Goal: Task Accomplishment & Management: Manage account settings

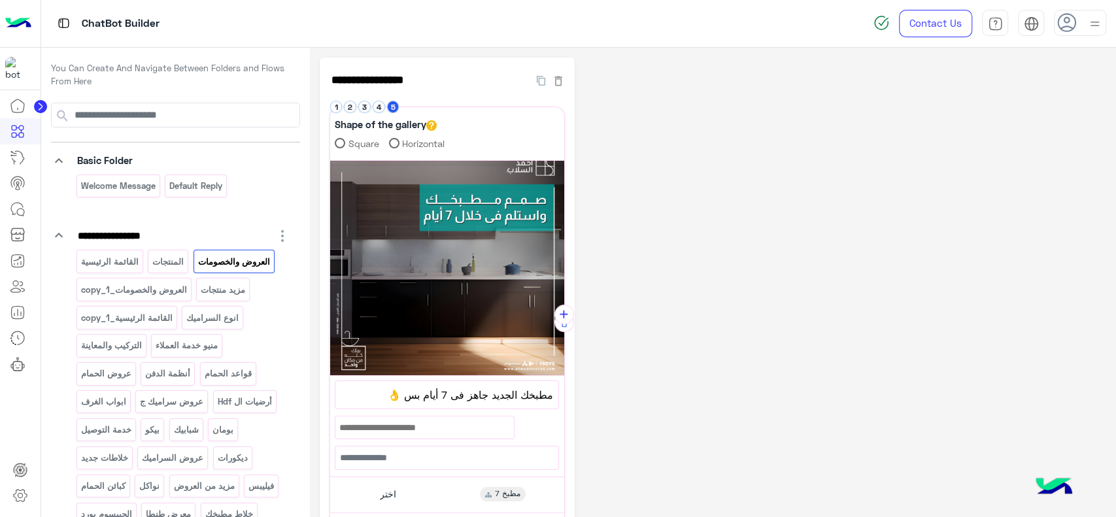
click at [22, 31] on img at bounding box center [18, 23] width 26 height 27
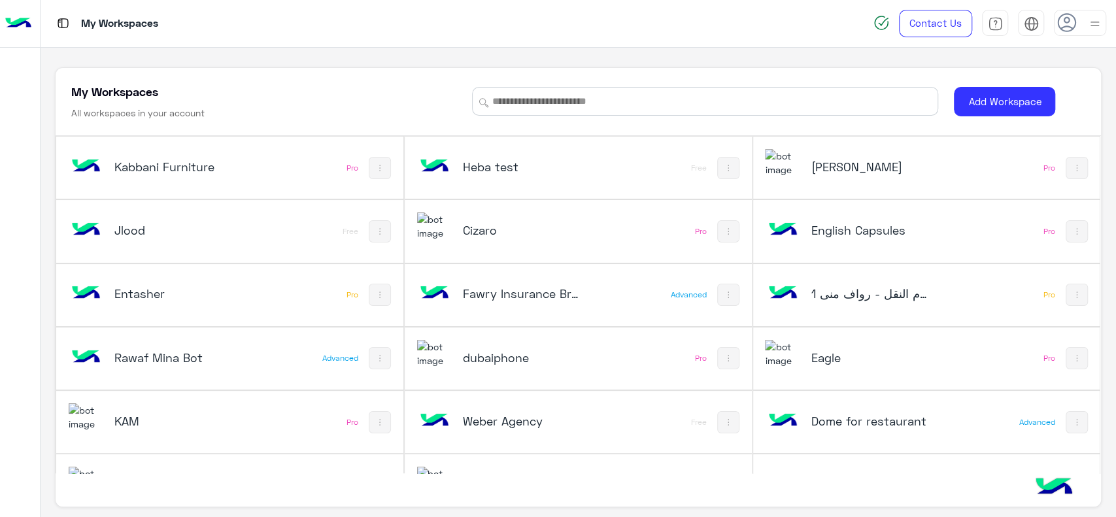
scroll to position [550, 0]
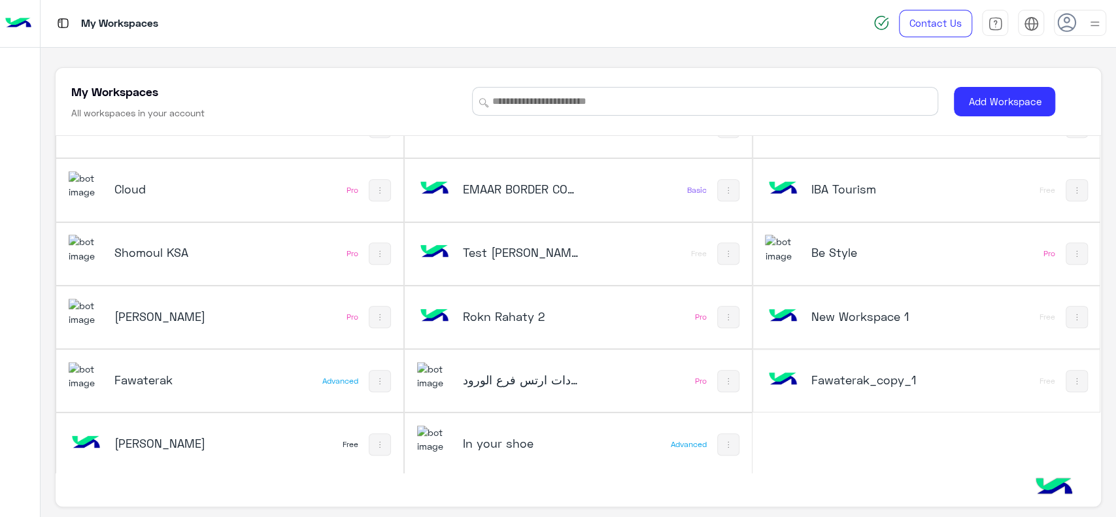
click at [194, 190] on h5 "Cloud" at bounding box center [172, 189] width 116 height 16
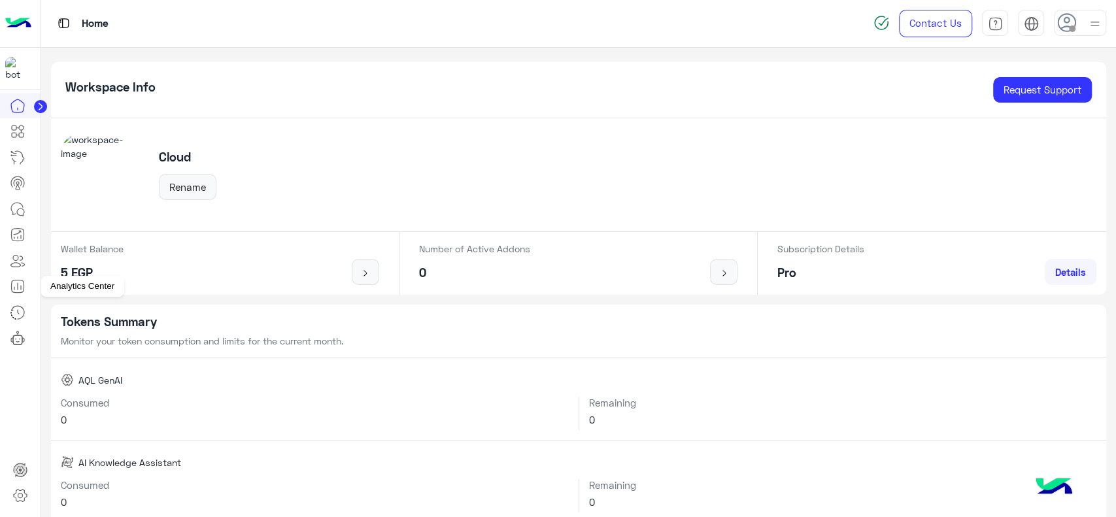
click at [16, 290] on icon at bounding box center [18, 287] width 16 height 16
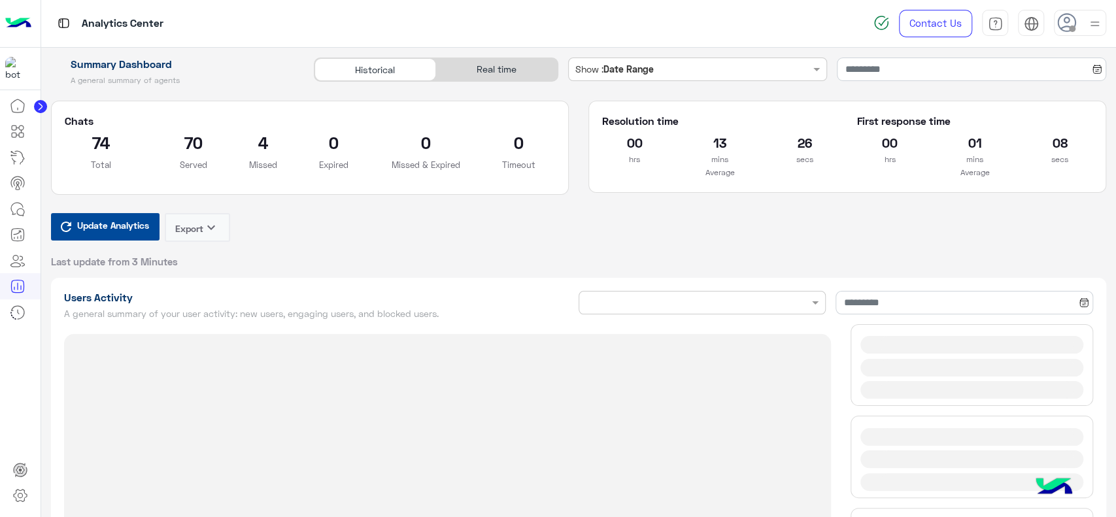
type input "**********"
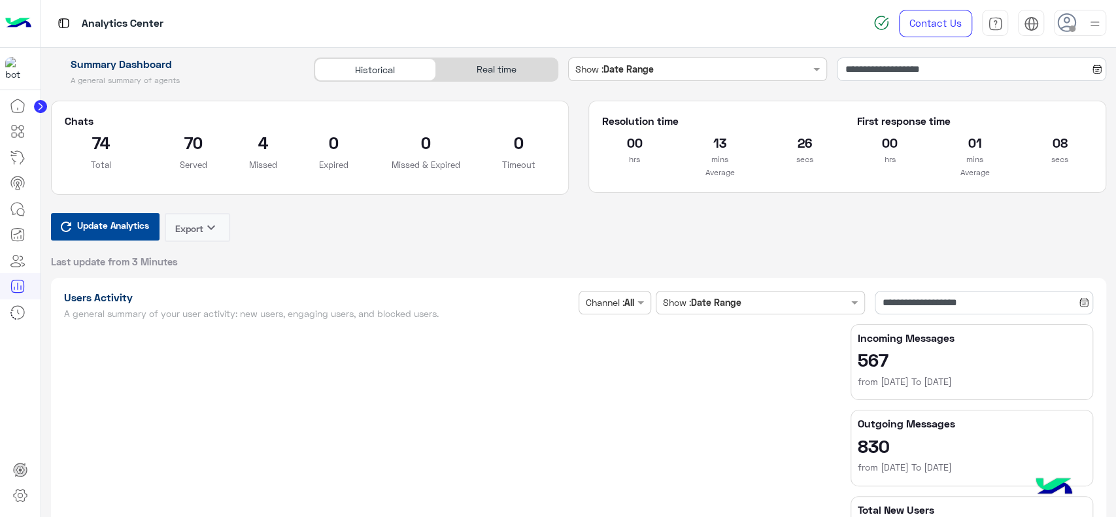
type input "**********"
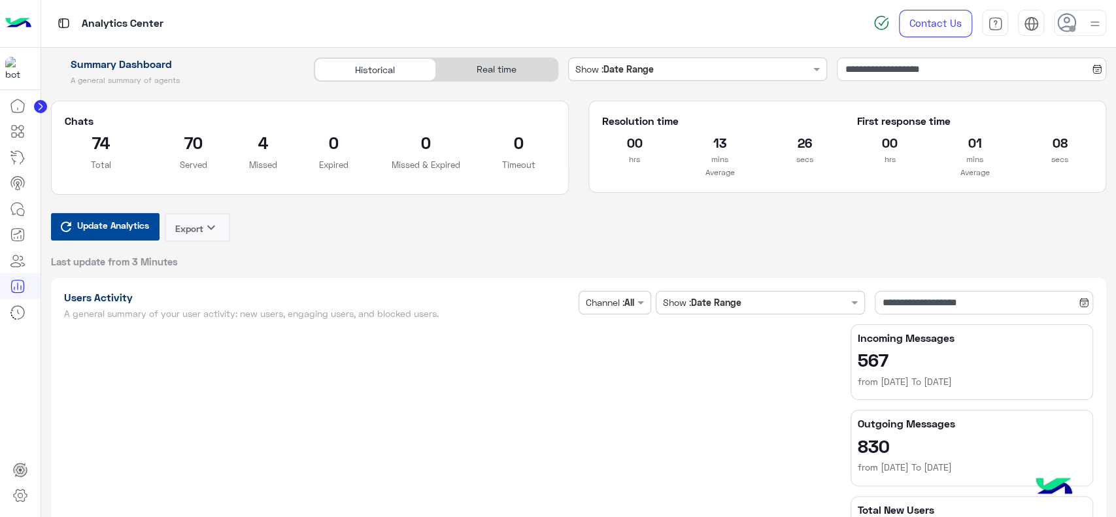
type input "**********"
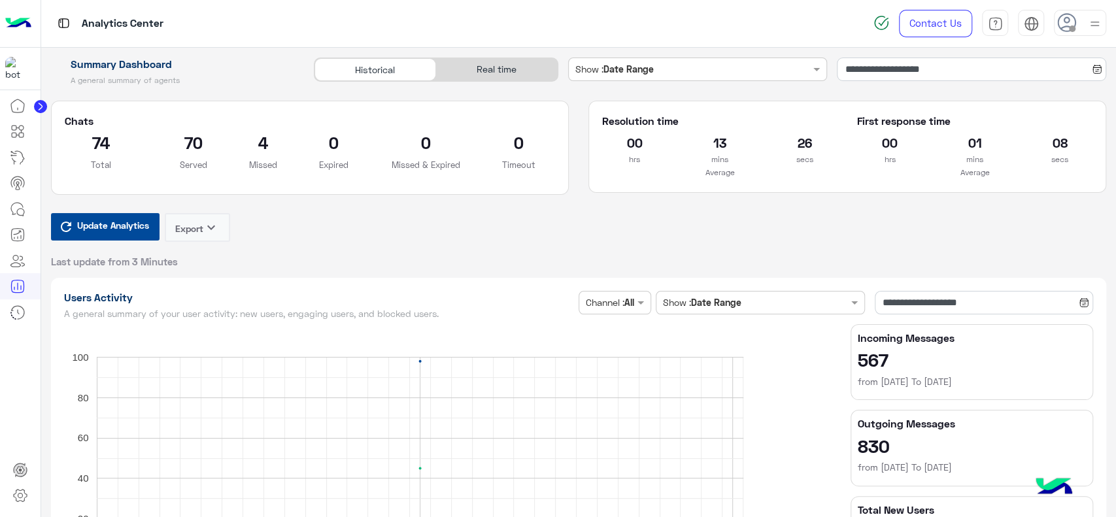
type input "**********"
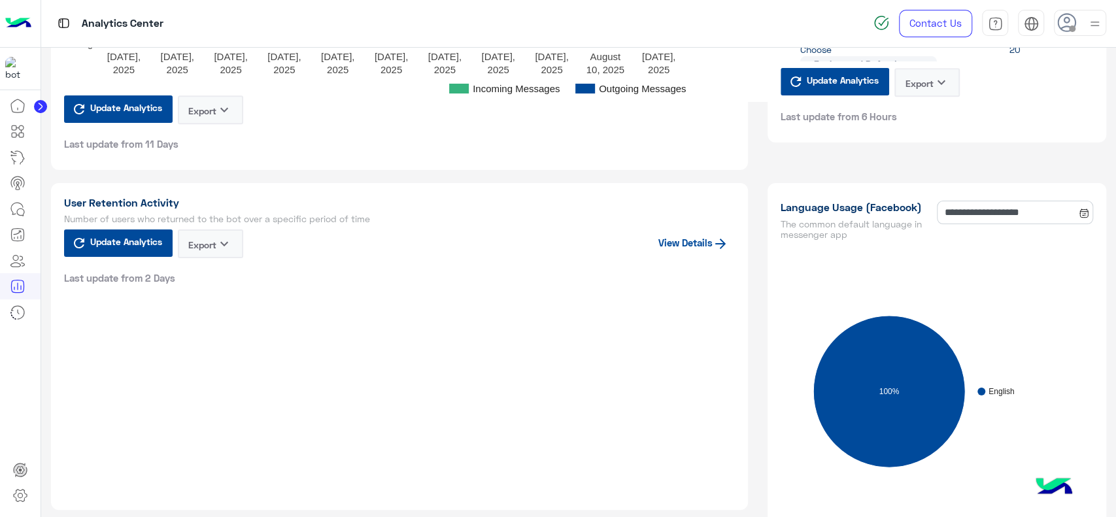
scroll to position [1098, 0]
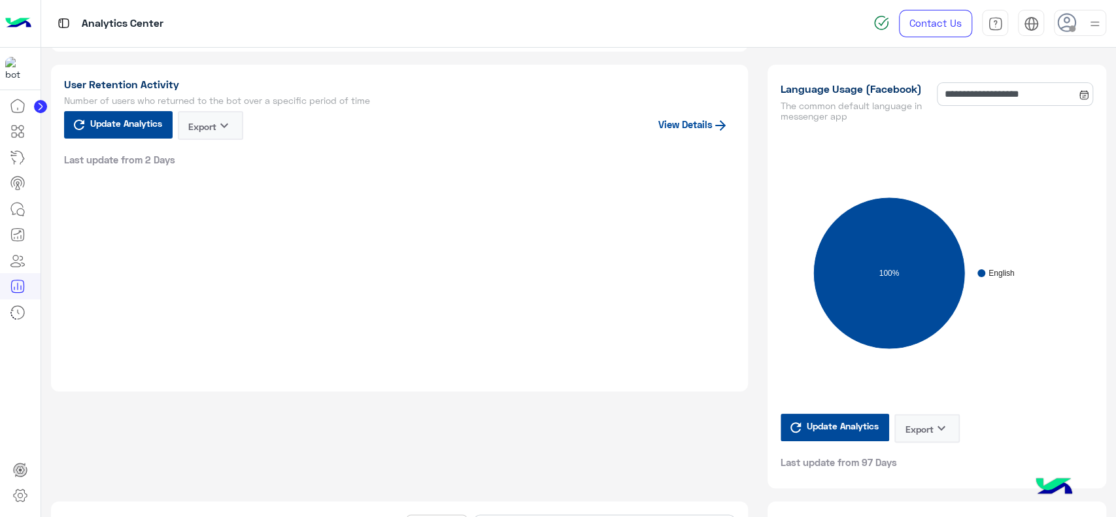
click at [22, 378] on div at bounding box center [20, 306] width 41 height 426
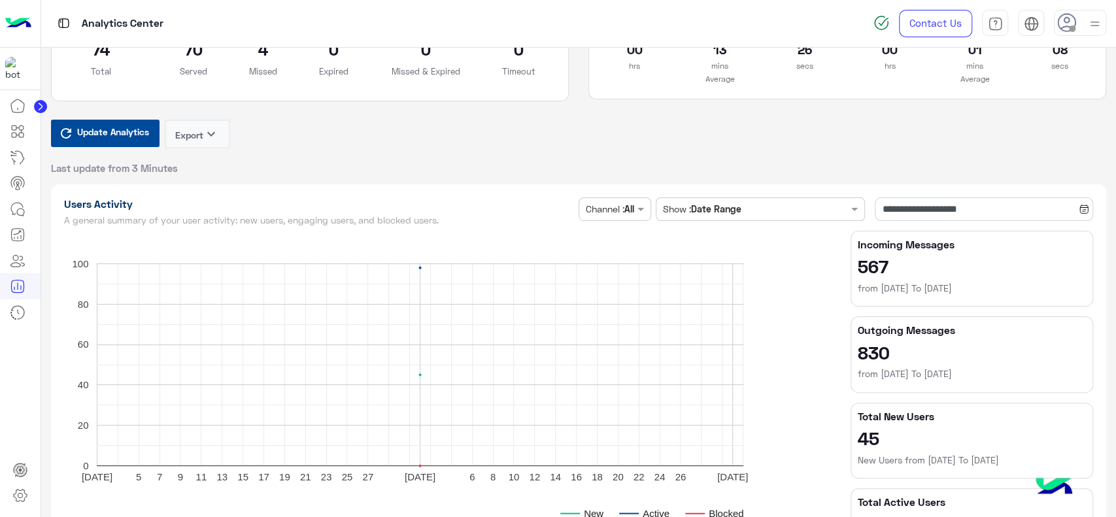
scroll to position [85, 0]
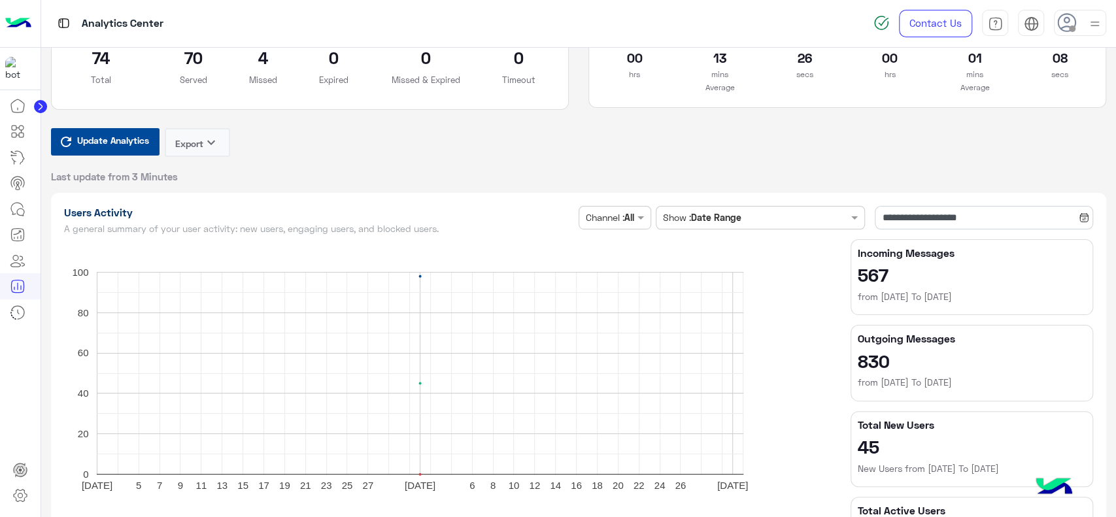
click at [21, 18] on img at bounding box center [18, 23] width 26 height 27
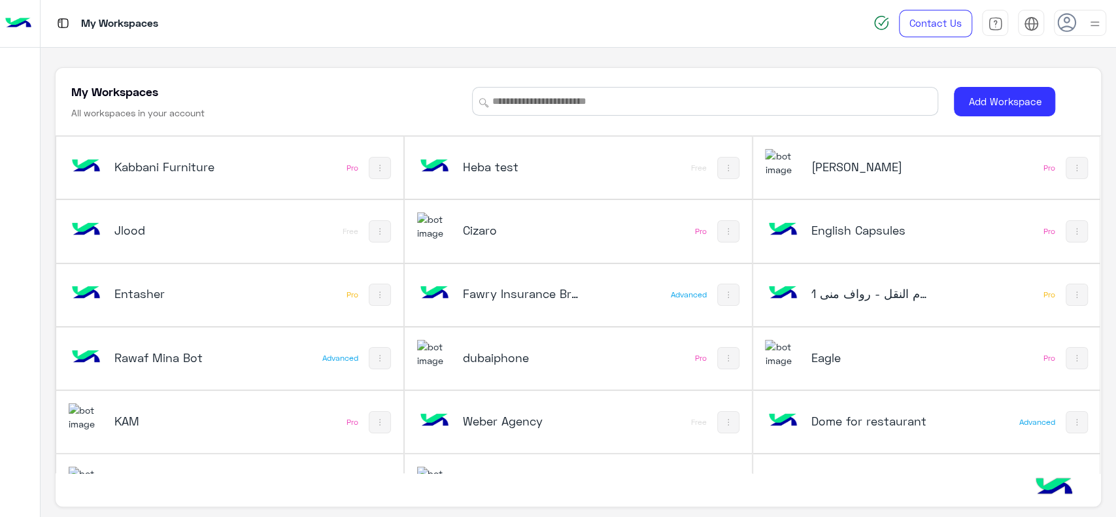
click at [452, 252] on div "Cizaro Pro" at bounding box center [578, 231] width 347 height 62
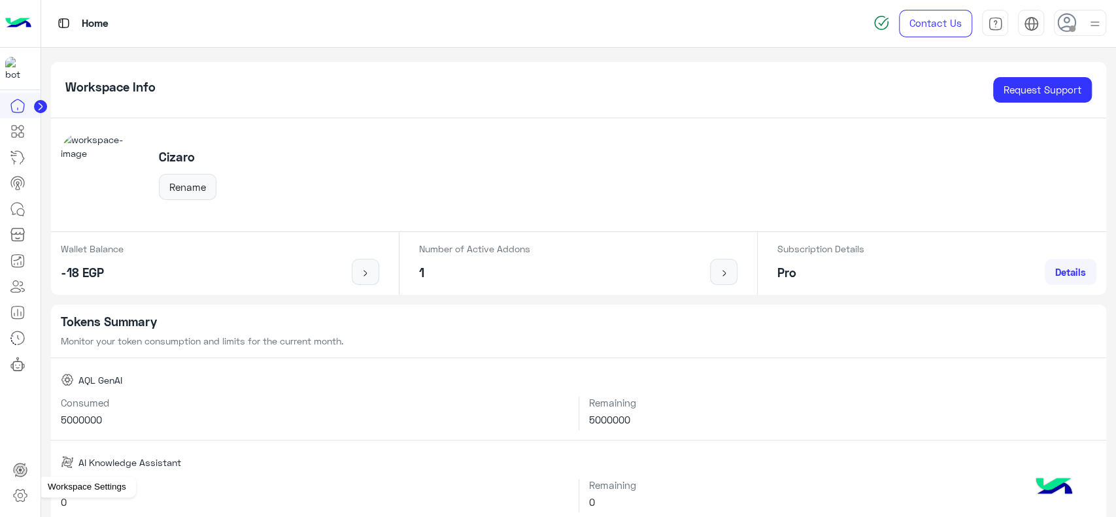
click at [21, 493] on icon at bounding box center [20, 496] width 16 height 16
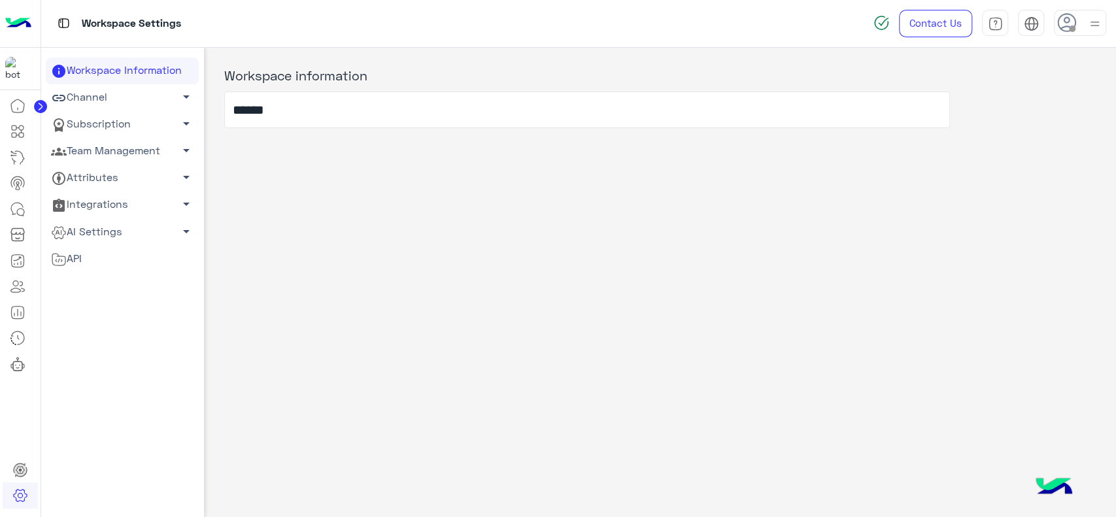
click at [184, 154] on span "arrow_drop_down" at bounding box center [186, 151] width 16 height 16
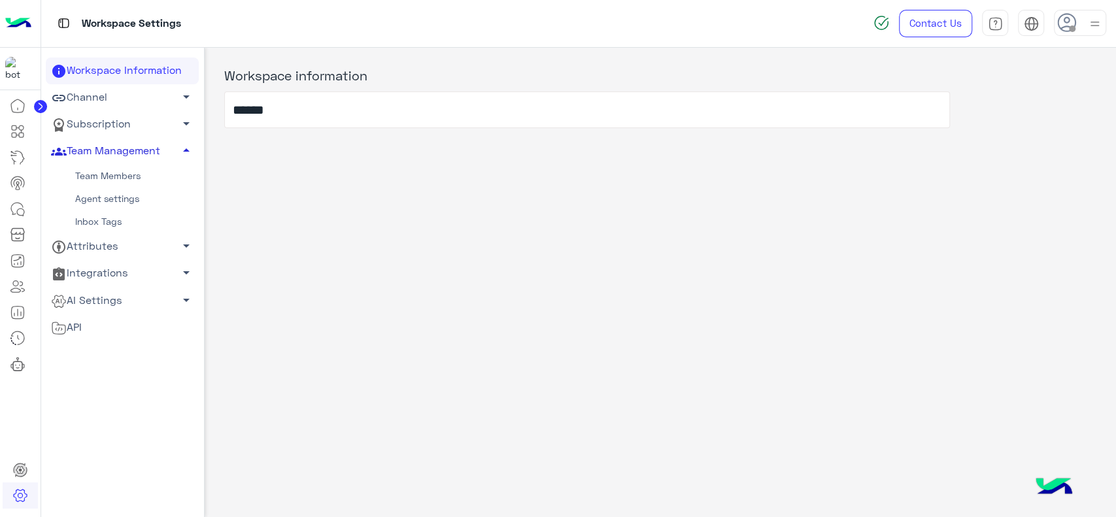
click at [138, 172] on link "Team Members" at bounding box center [122, 176] width 153 height 23
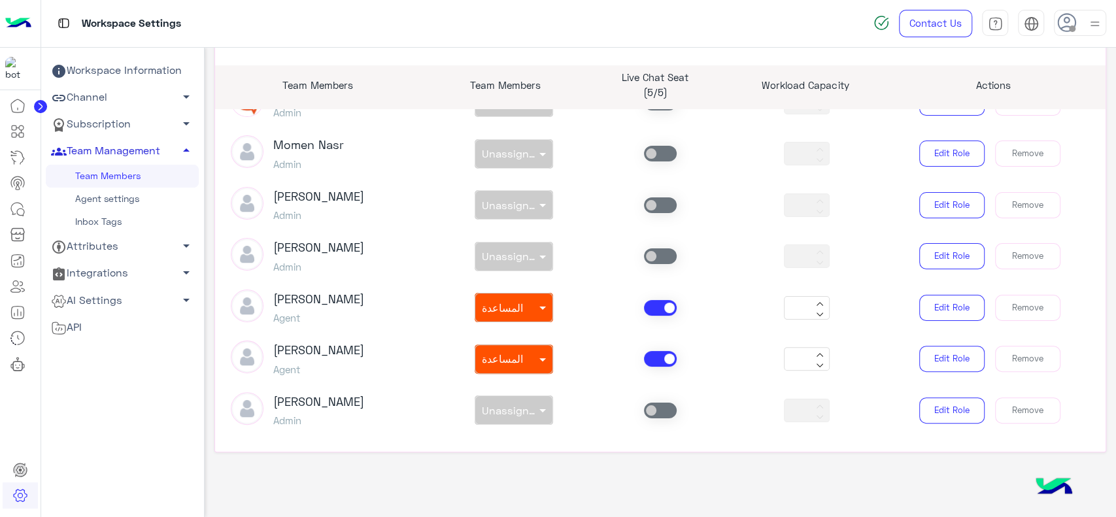
scroll to position [92, 0]
click at [314, 296] on h3 "lobna Mounir" at bounding box center [318, 300] width 91 height 14
copy h3 "lobna Mounir"
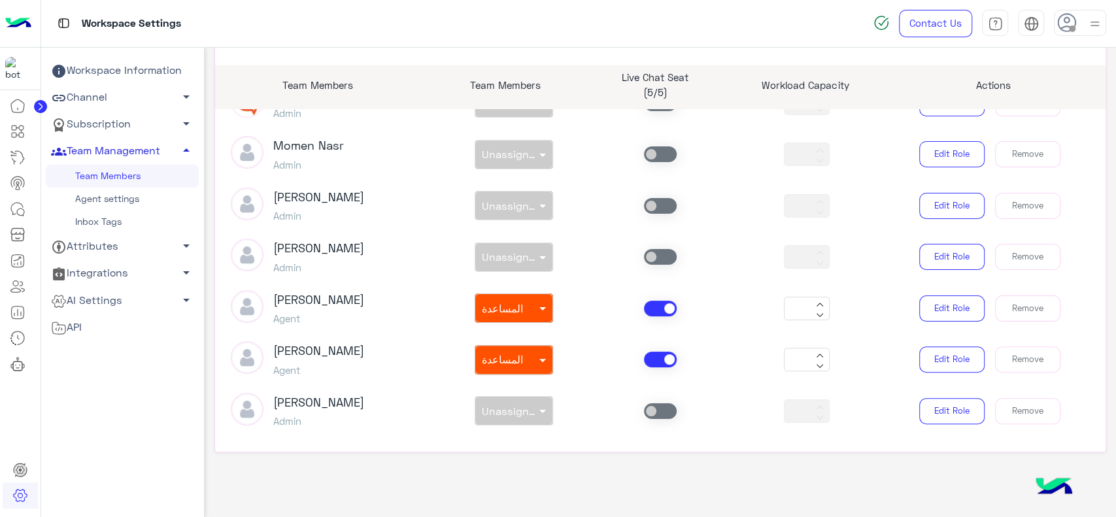
click at [299, 348] on h3 "Nada Khaled" at bounding box center [318, 351] width 91 height 14
copy h3 "Nada Khaled"
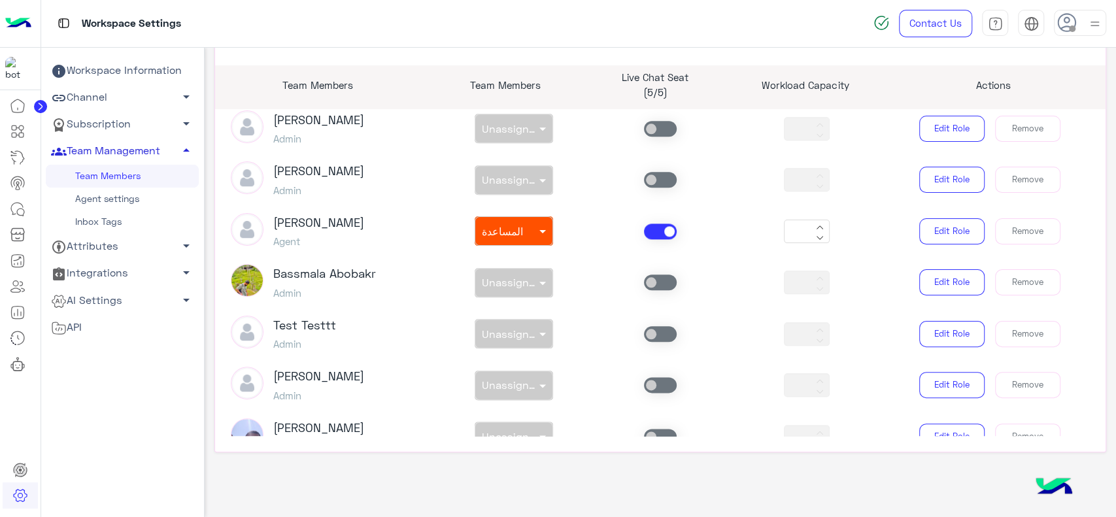
scroll to position [992, 0]
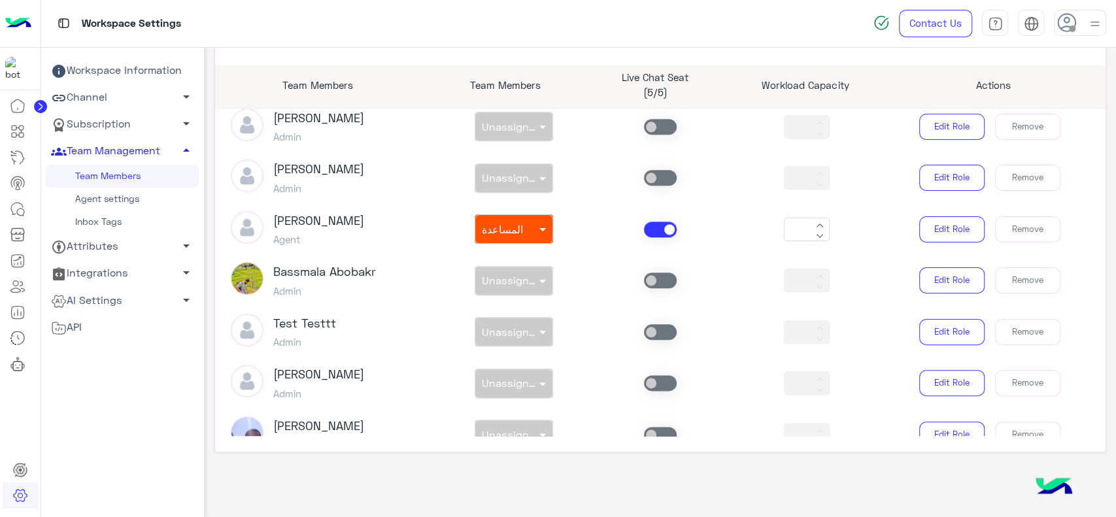
click at [309, 211] on div "Amina Hamdy Agent" at bounding box center [318, 229] width 91 height 37
drag, startPoint x: 309, startPoint y: 211, endPoint x: 308, endPoint y: 224, distance: 12.5
click at [308, 224] on div "Amina Hamdy Agent" at bounding box center [318, 229] width 91 height 37
click at [308, 224] on h3 "Amina Hamdy" at bounding box center [318, 221] width 91 height 14
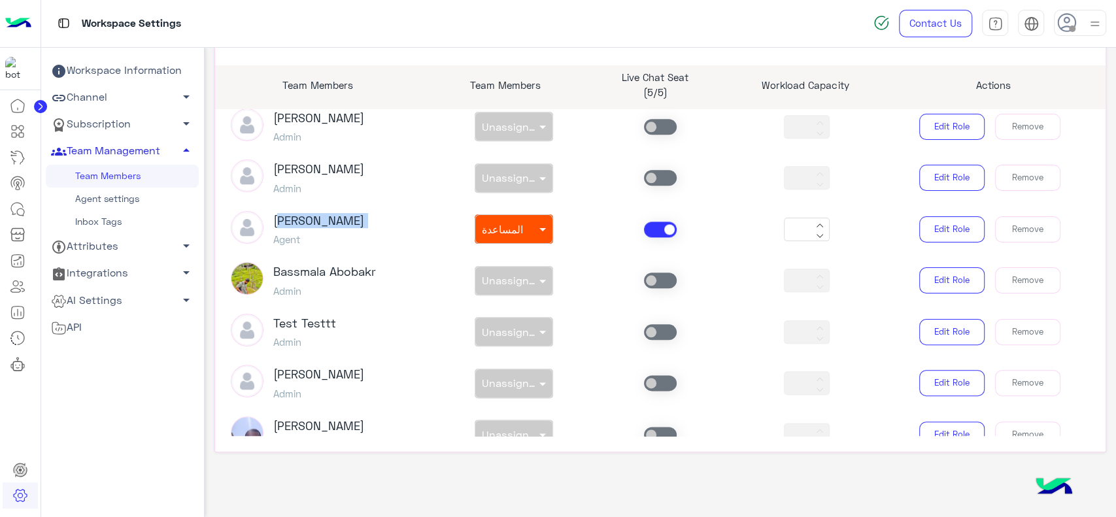
click at [308, 224] on h3 "Amina Hamdy" at bounding box center [318, 221] width 91 height 14
copy h3 "Amina Hamdy"
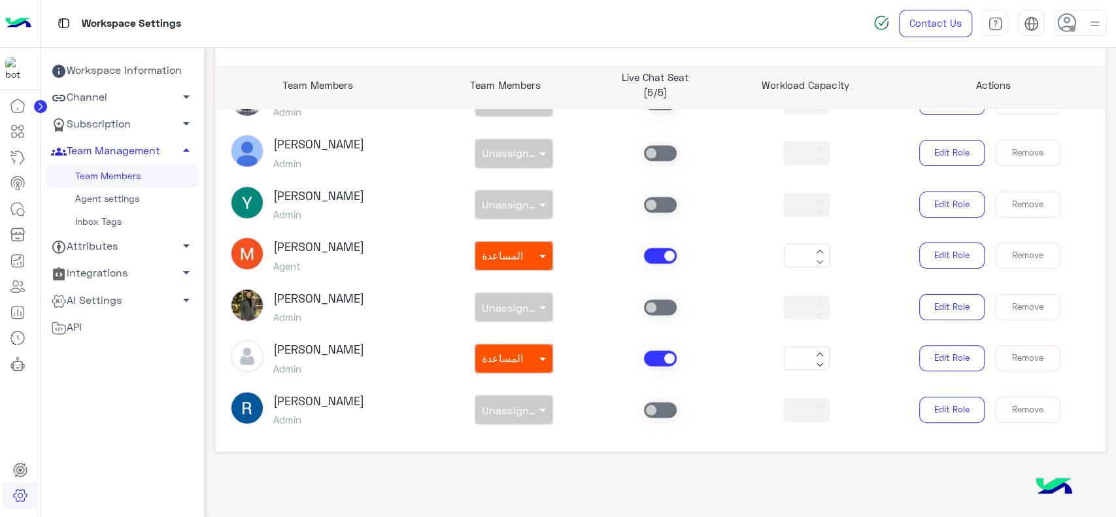
scroll to position [1532, 0]
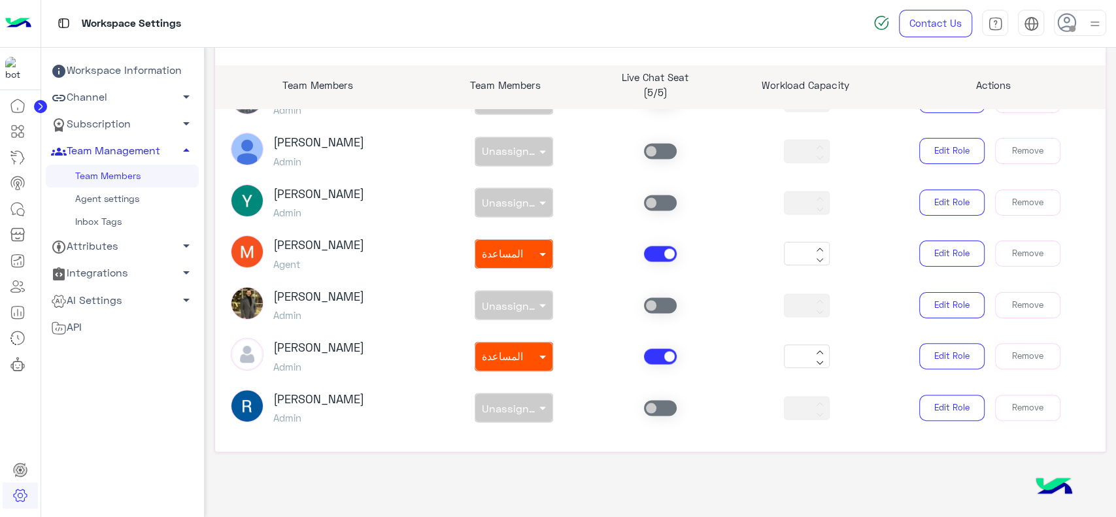
click at [311, 246] on h3 "Mariam Saber" at bounding box center [318, 245] width 91 height 14
copy h3 "Mariam Saber"
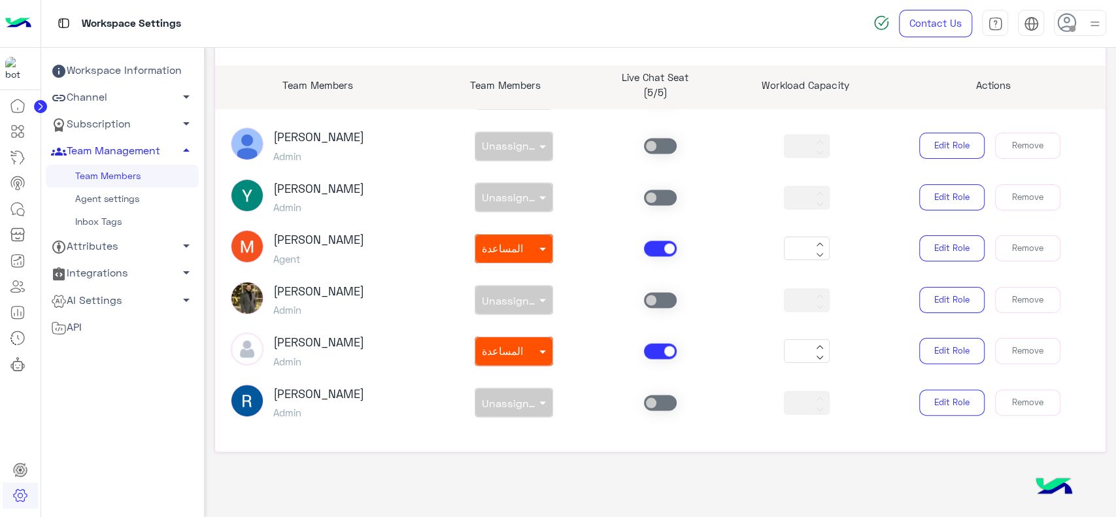
click at [320, 341] on h3 "Mona Farag" at bounding box center [318, 342] width 91 height 14
copy h3 "Mona Farag"
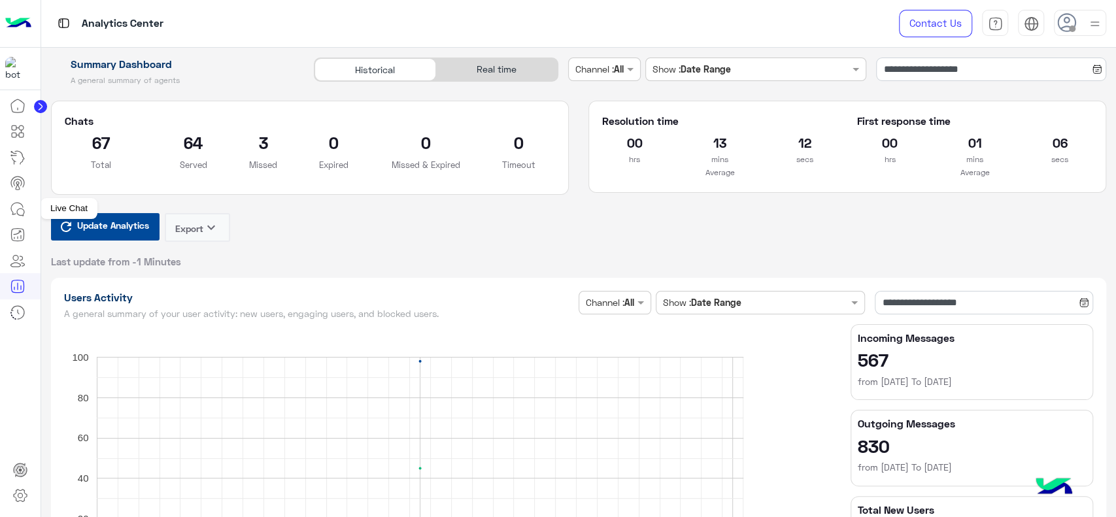
drag, startPoint x: 0, startPoint y: 0, endPoint x: 14, endPoint y: 213, distance: 213.6
click at [14, 213] on icon at bounding box center [18, 209] width 16 height 16
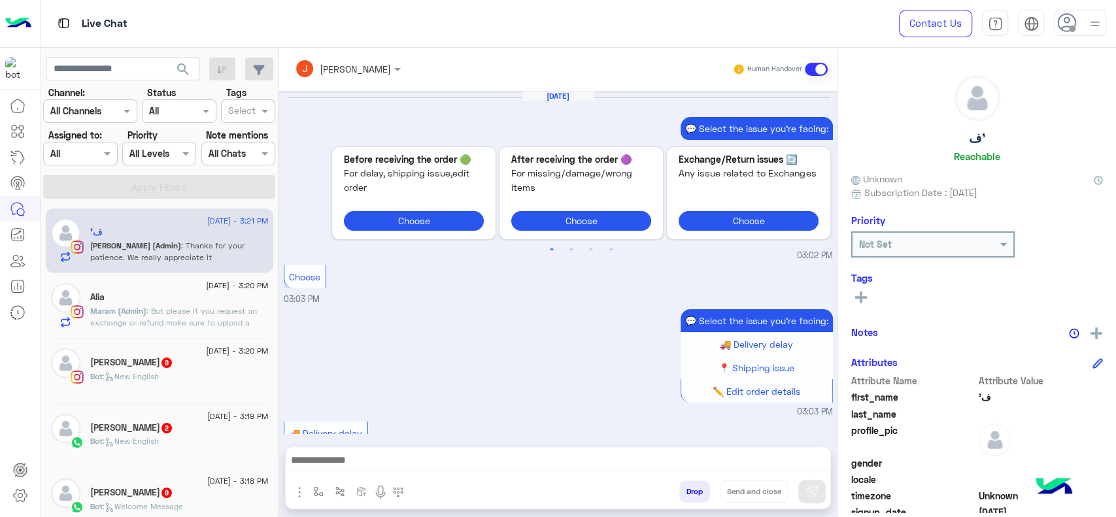
scroll to position [1485, 0]
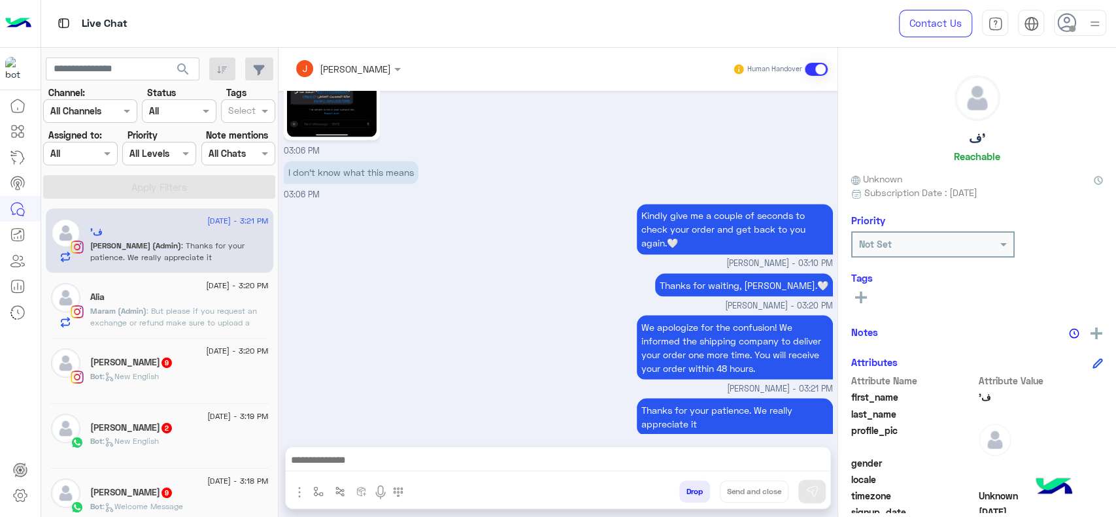
click at [101, 158] on span at bounding box center [109, 153] width 16 height 14
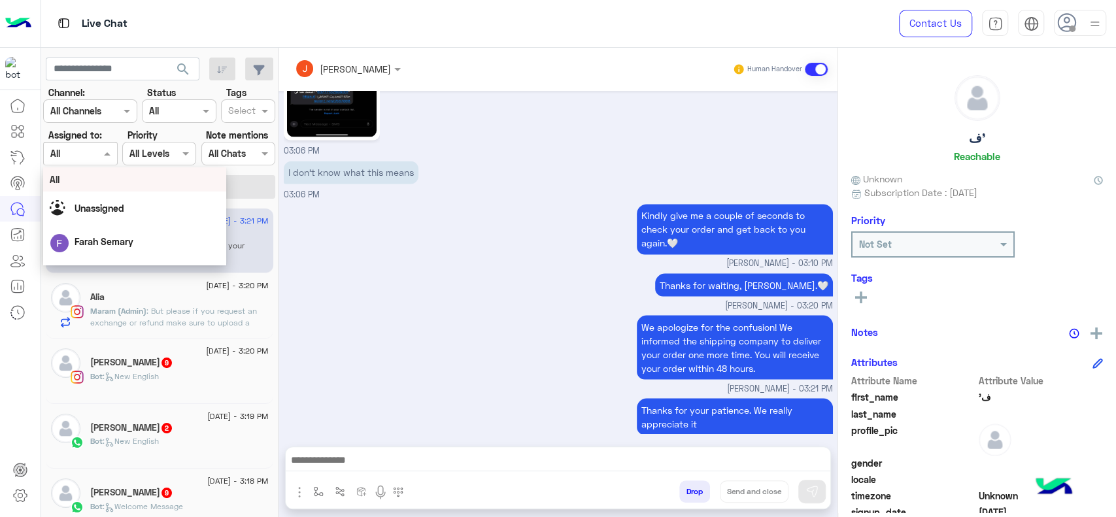
click at [101, 158] on span at bounding box center [109, 153] width 16 height 14
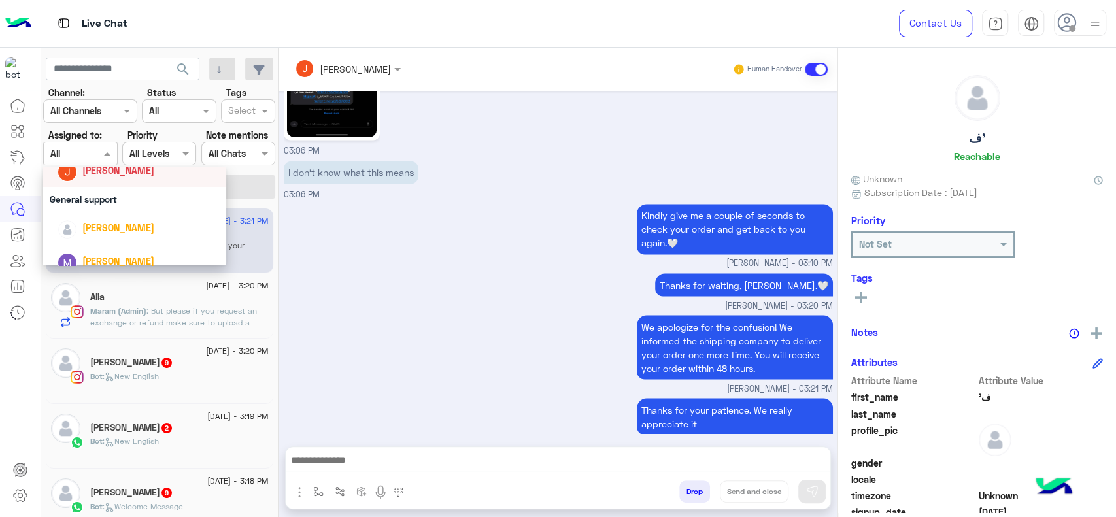
scroll to position [210, 0]
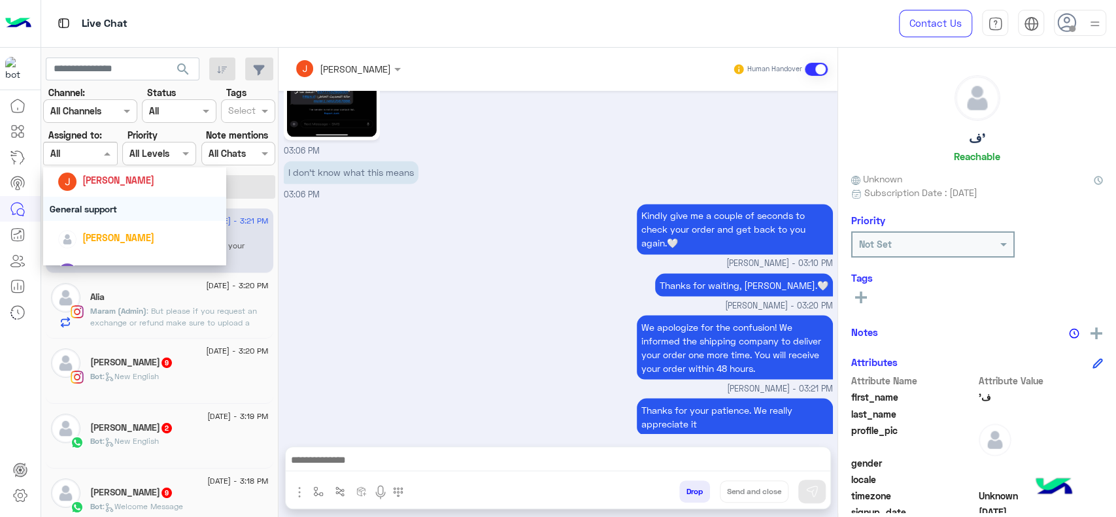
click at [84, 210] on div "General support" at bounding box center [134, 209] width 183 height 24
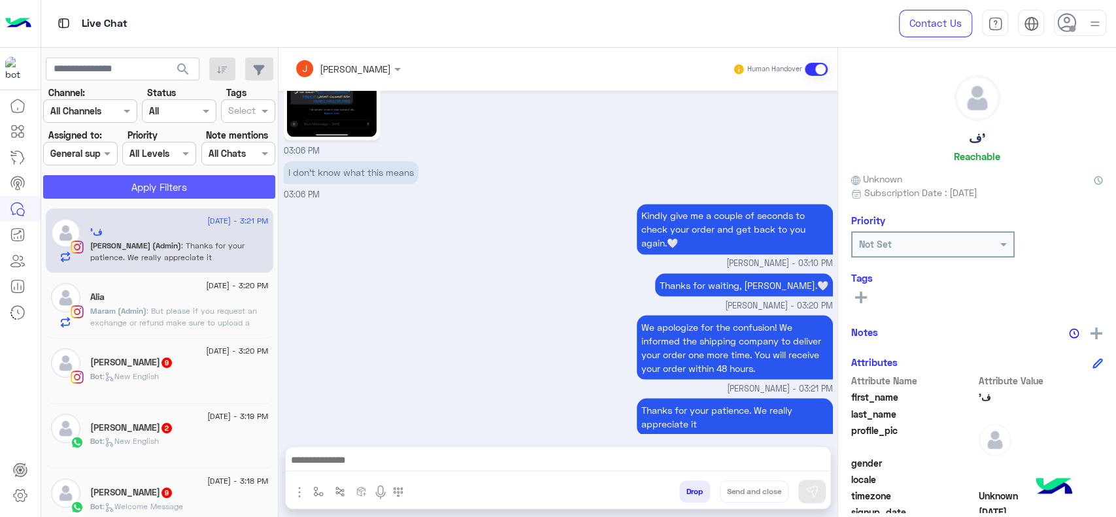
click at [120, 186] on button "Apply Filters" at bounding box center [159, 187] width 232 height 24
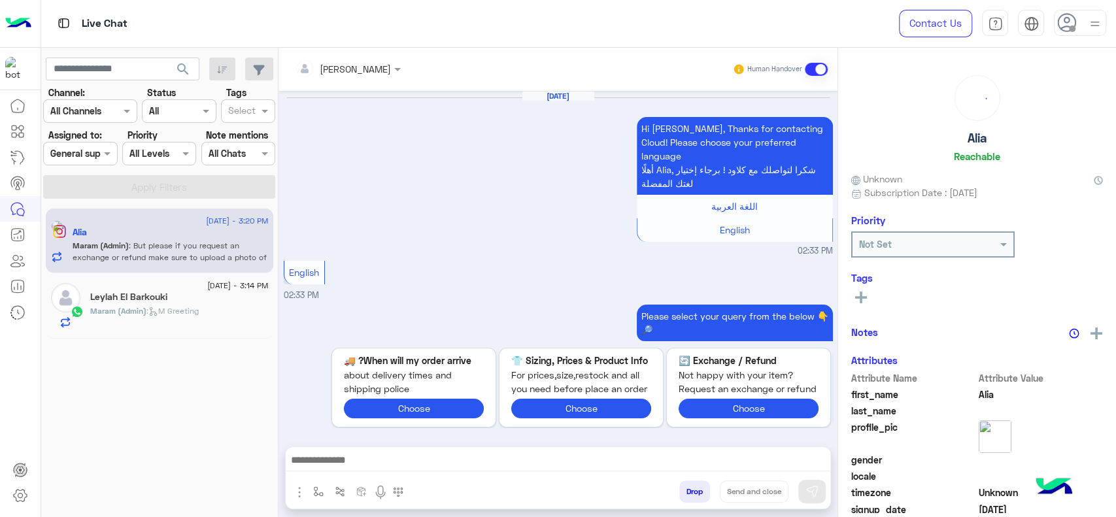
scroll to position [1087, 0]
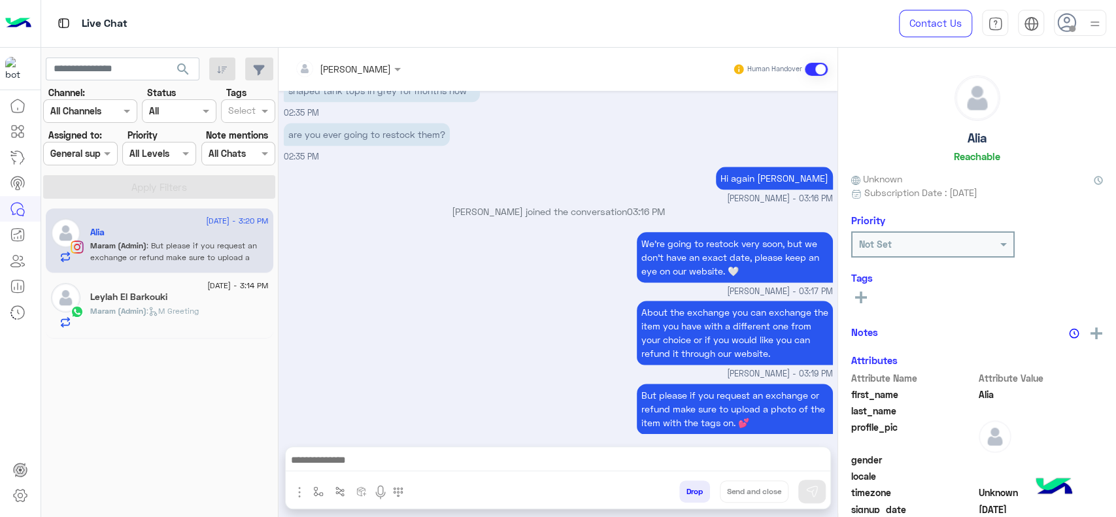
click at [139, 299] on h5 "Leylah El Barkouki" at bounding box center [128, 297] width 77 height 11
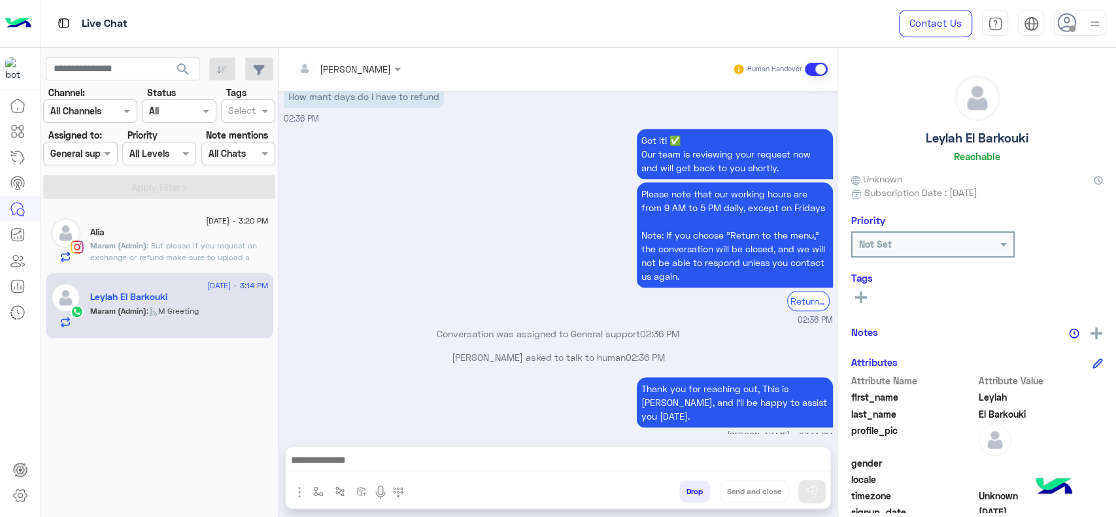
scroll to position [703, 0]
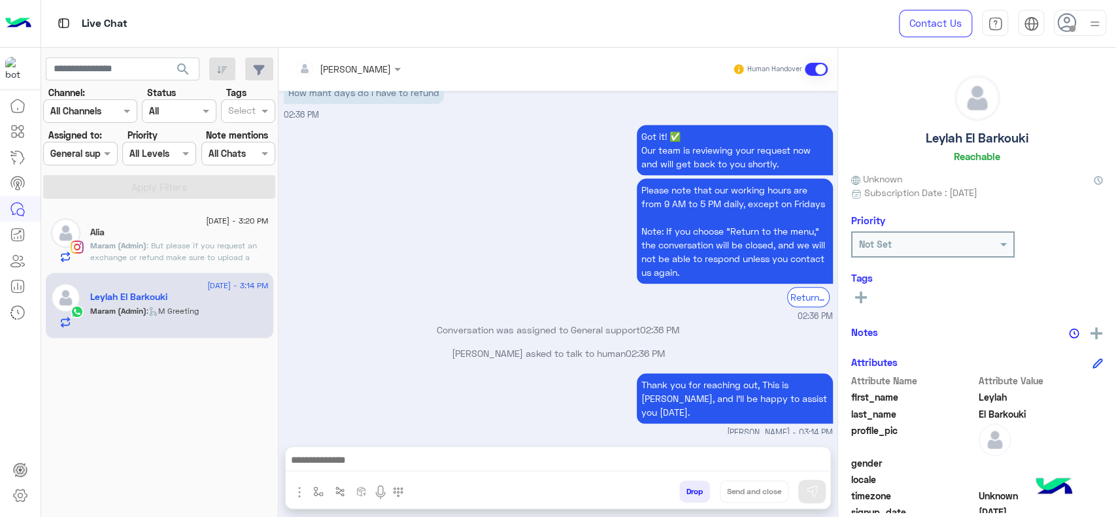
click at [195, 256] on span ": But please if you request an exchange or refund make sure to upload a photo o…" at bounding box center [173, 257] width 167 height 33
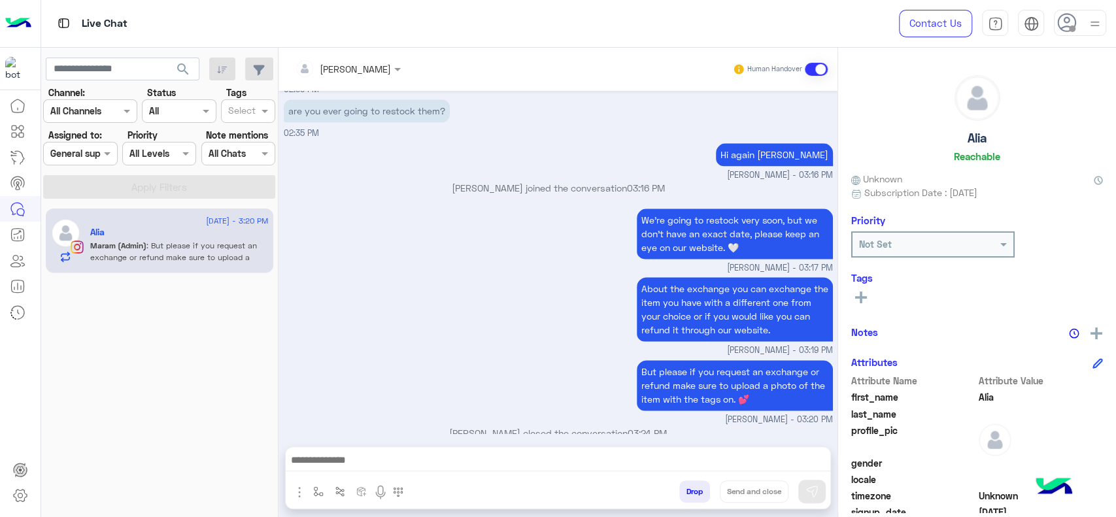
scroll to position [1271, 0]
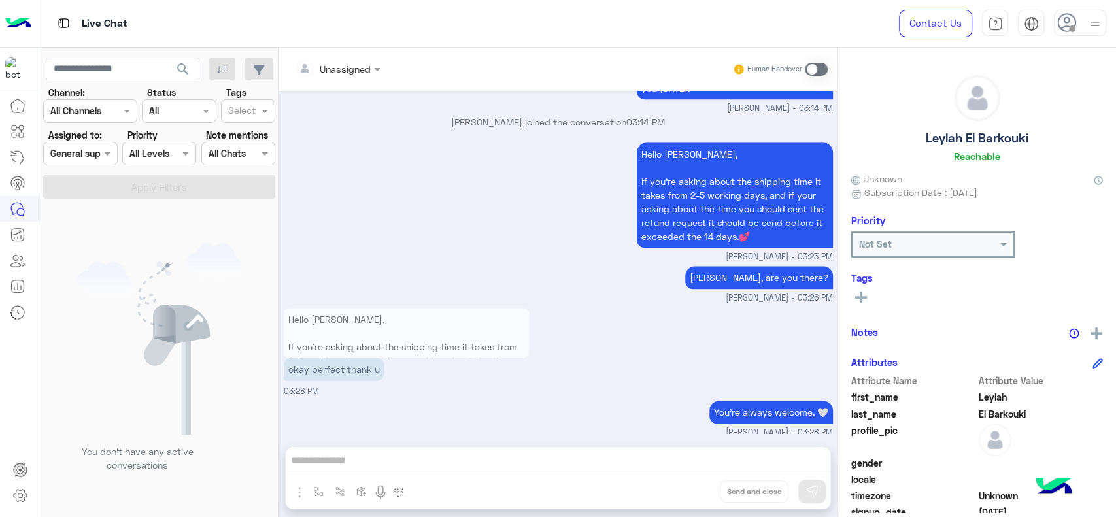
scroll to position [1068, 0]
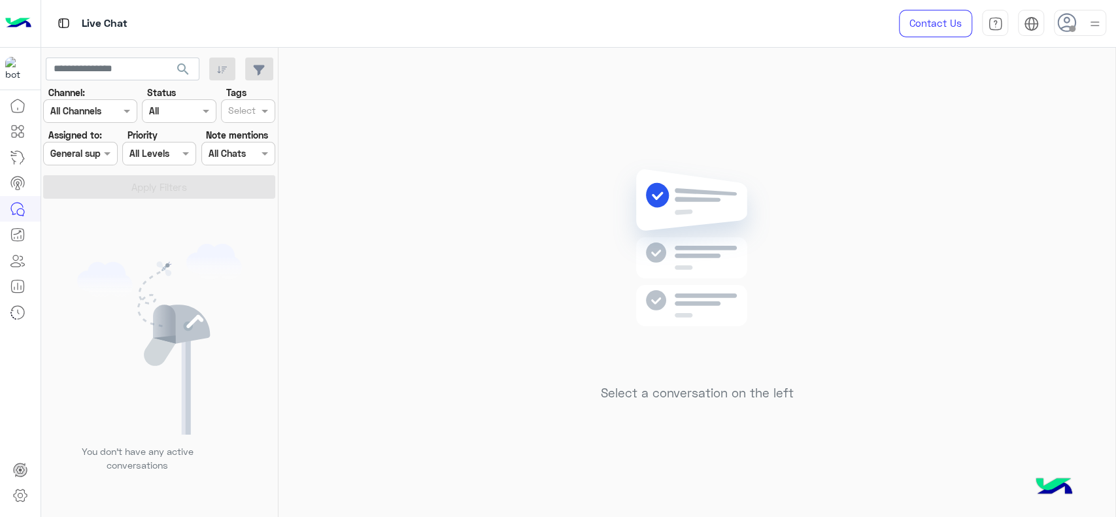
click at [638, 318] on img at bounding box center [697, 267] width 189 height 217
click at [16, 18] on img at bounding box center [18, 23] width 26 height 27
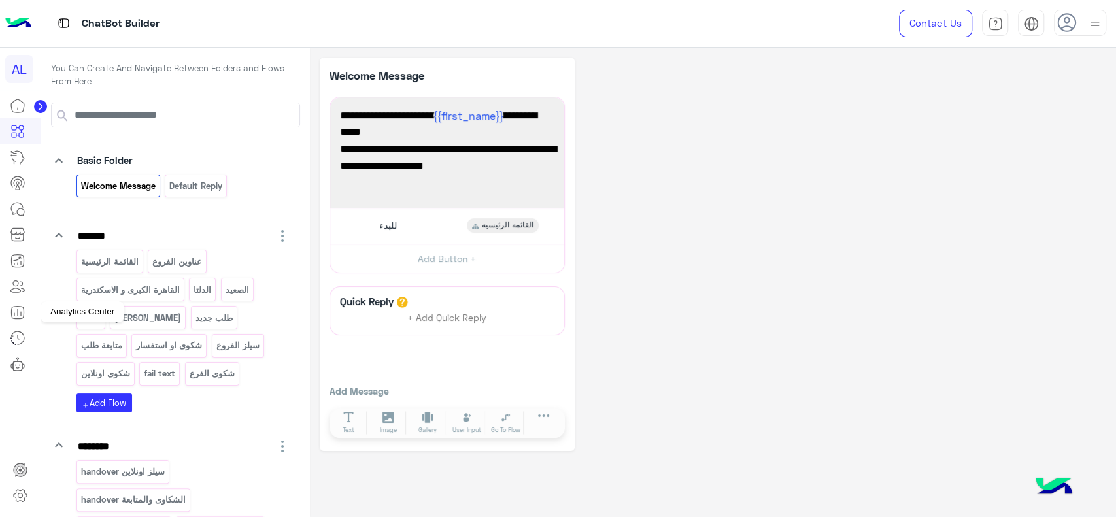
click at [21, 310] on icon at bounding box center [18, 313] width 16 height 16
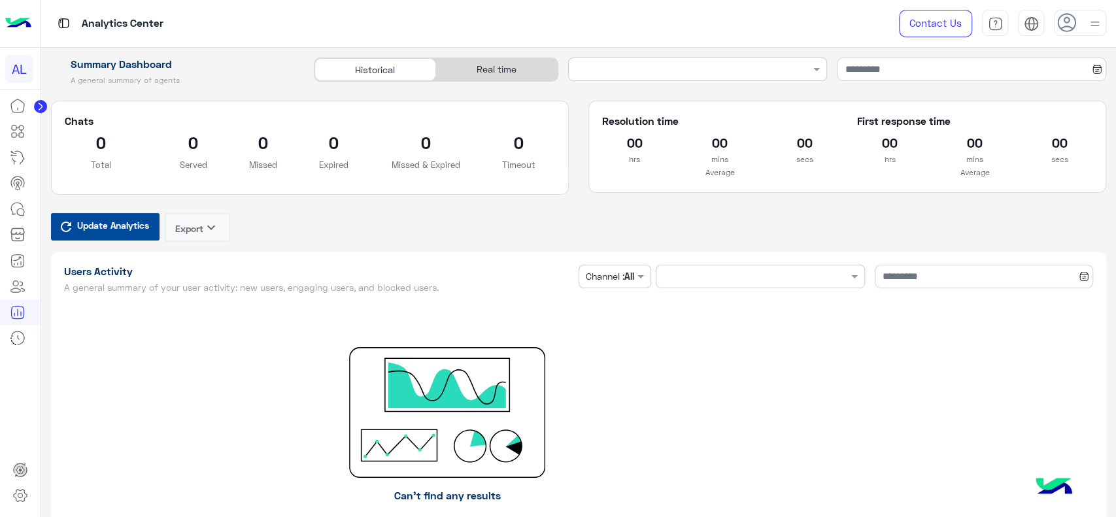
click at [486, 73] on div "Real time" at bounding box center [497, 69] width 122 height 23
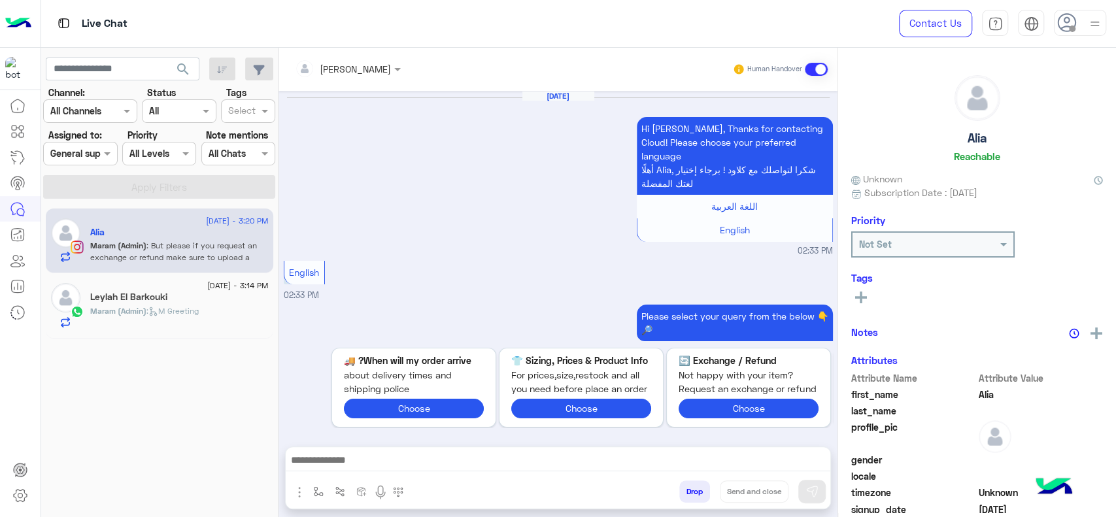
scroll to position [1087, 0]
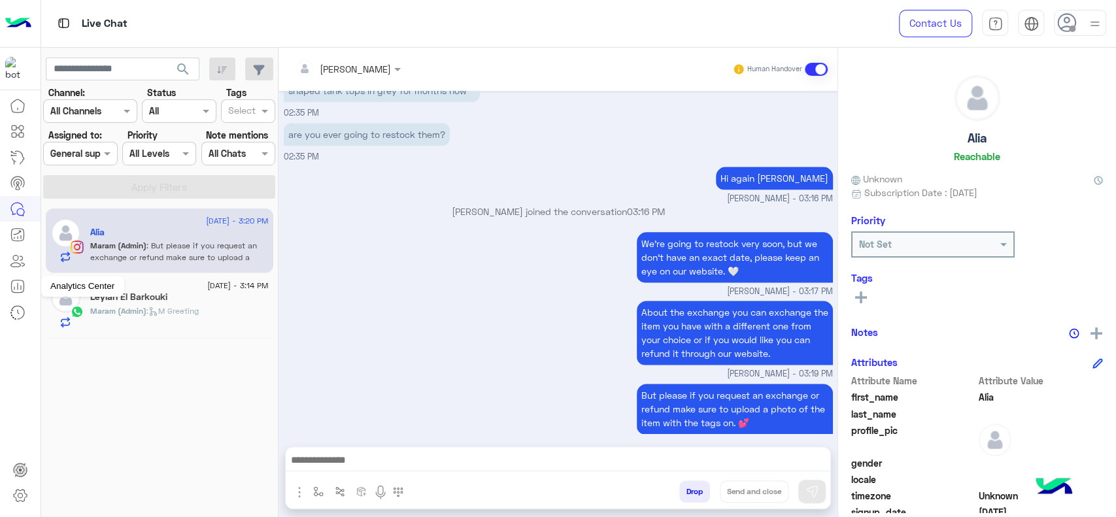
click at [19, 288] on icon at bounding box center [18, 287] width 16 height 16
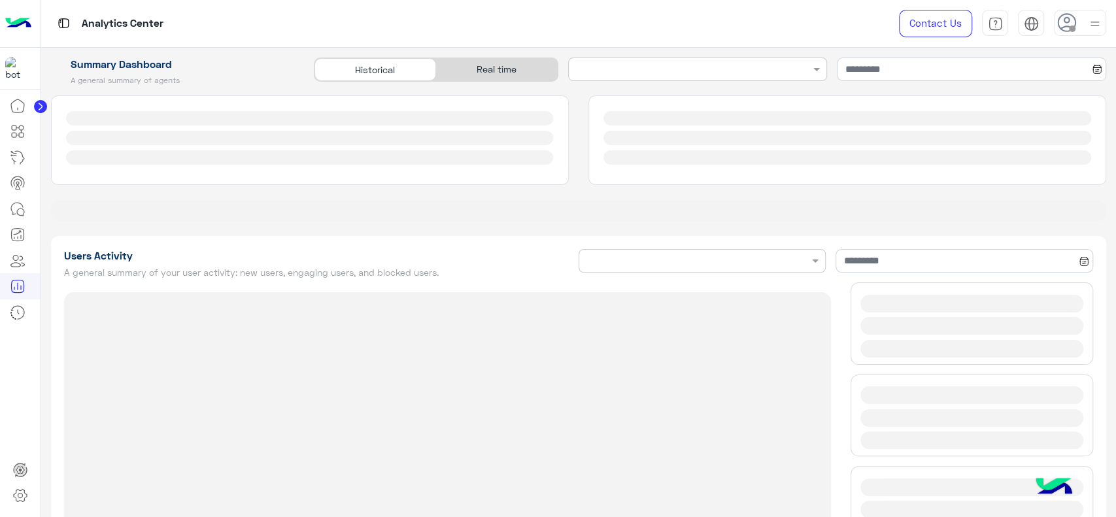
type input "**********"
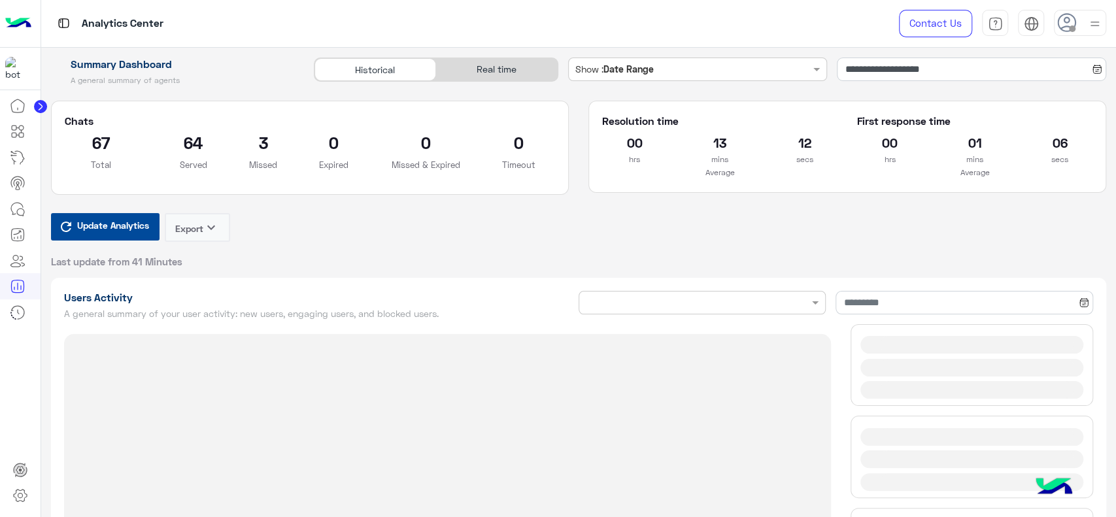
type input "**********"
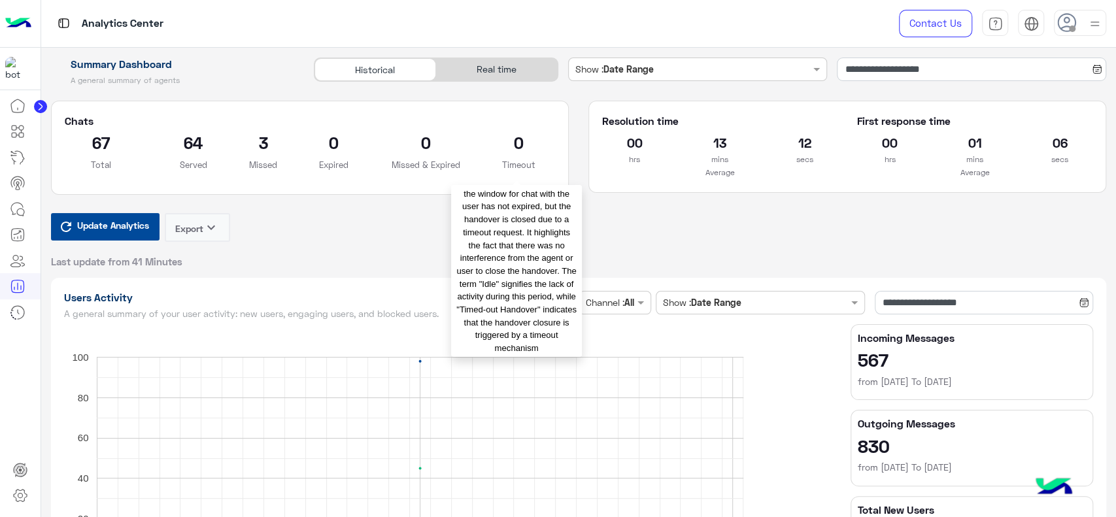
type input "**********"
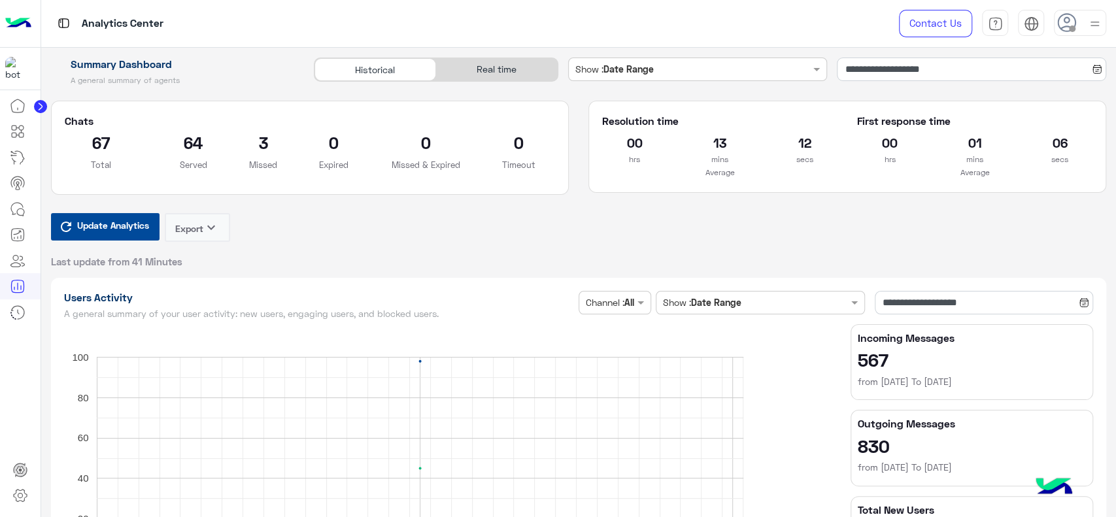
type input "**********"
click at [516, 68] on div "Real time" at bounding box center [497, 69] width 122 height 23
type input "**********"
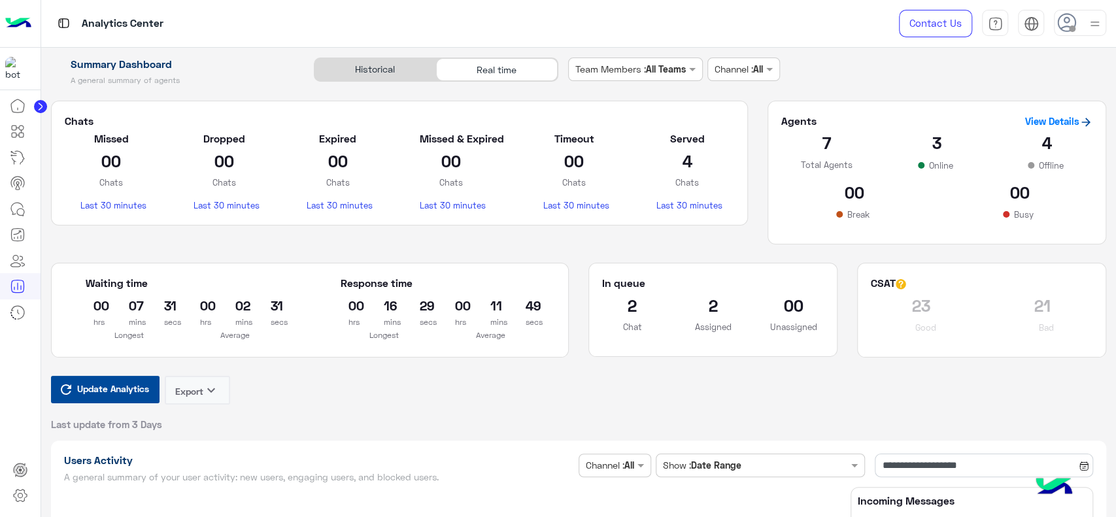
type input "**********"
click at [120, 397] on span "Update Analytics" at bounding box center [113, 389] width 78 height 18
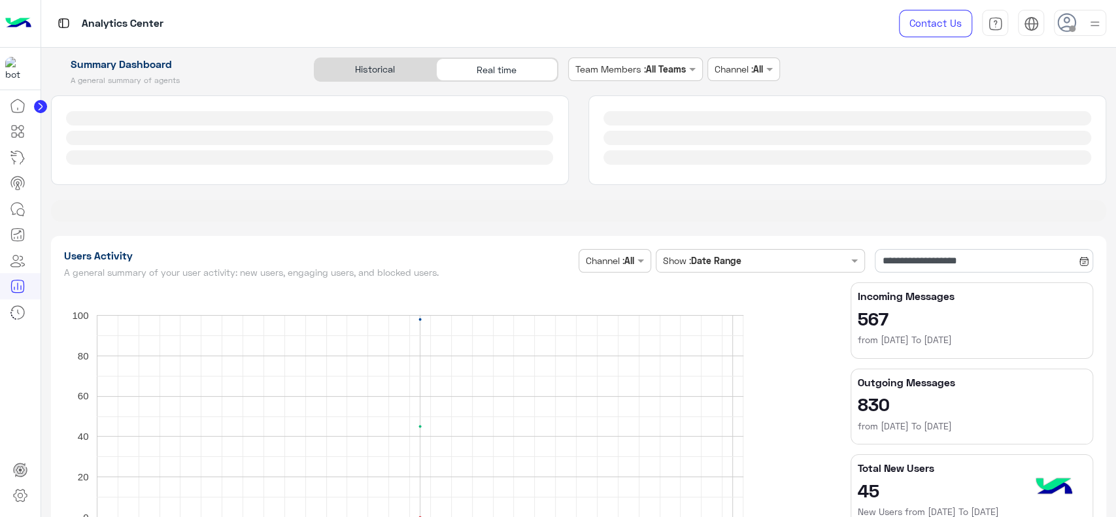
type input "**********"
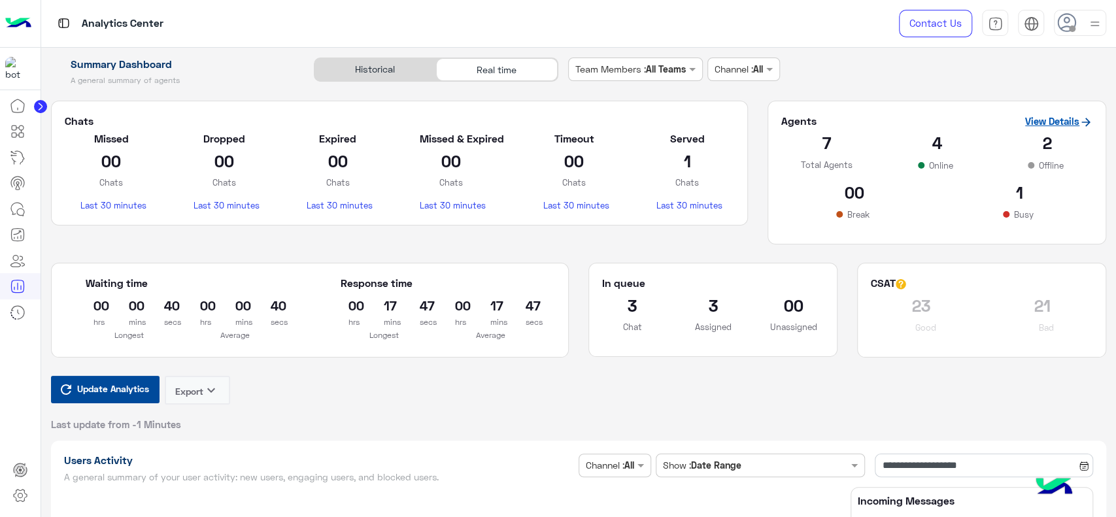
click at [1039, 120] on link "View Details" at bounding box center [1058, 121] width 67 height 12
